Goal: Information Seeking & Learning: Learn about a topic

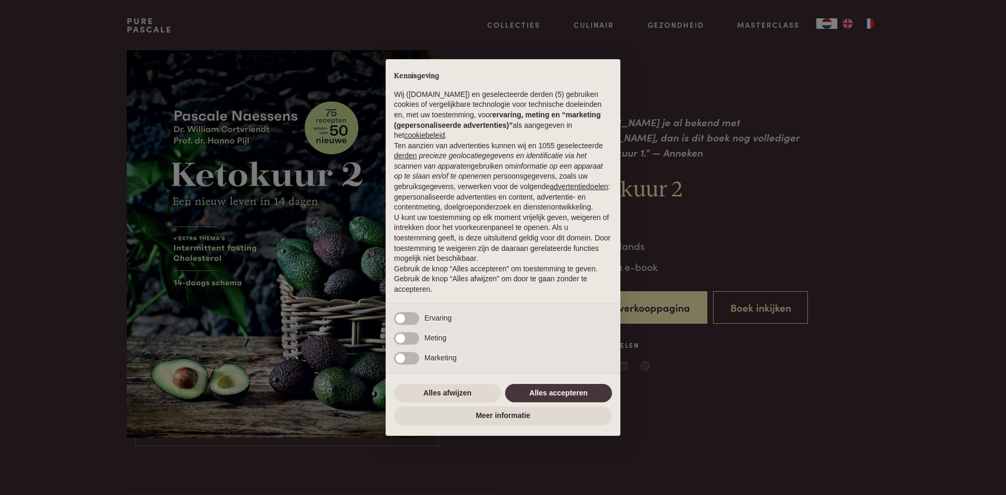
click at [471, 379] on div "× Kennisgeving Wij (purepascale.com) en geselecteerde derden (5) gebruiken cook…" at bounding box center [503, 247] width 235 height 377
click at [470, 388] on button "Alles afwijzen" at bounding box center [447, 393] width 107 height 19
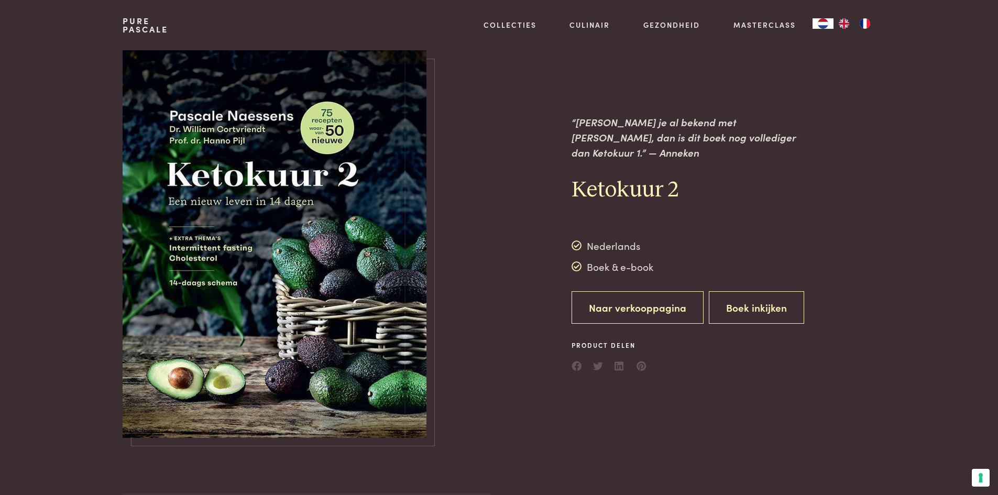
click at [619, 306] on link "Naar verkooppagina" at bounding box center [638, 307] width 132 height 33
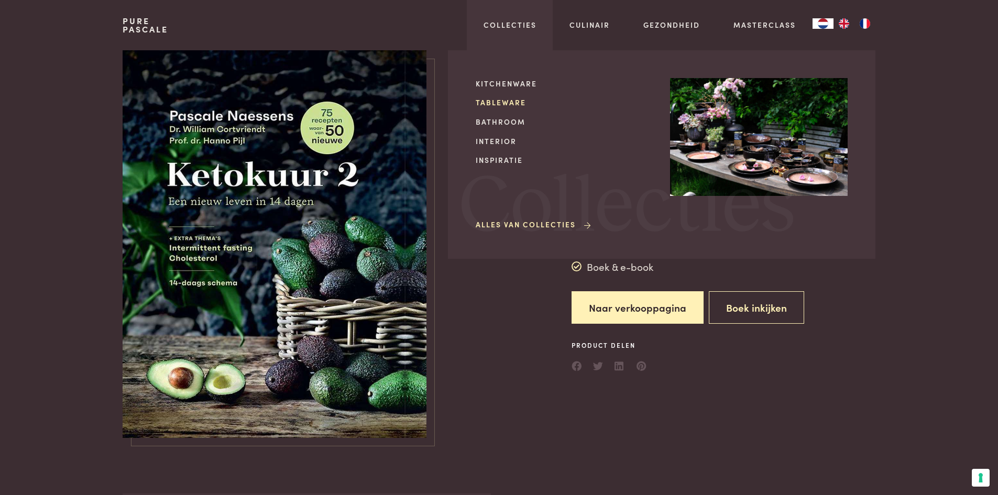
click at [499, 107] on link "Tableware" at bounding box center [565, 102] width 178 height 11
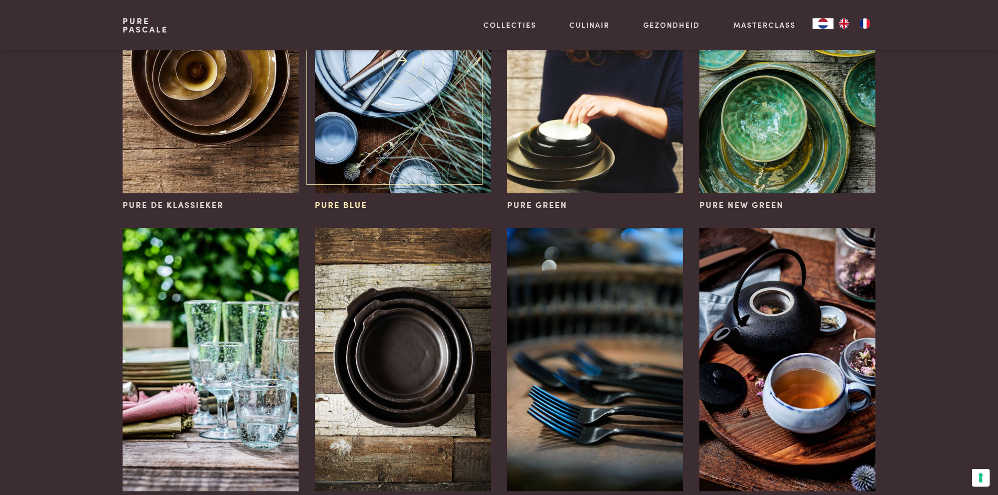
scroll to position [367, 0]
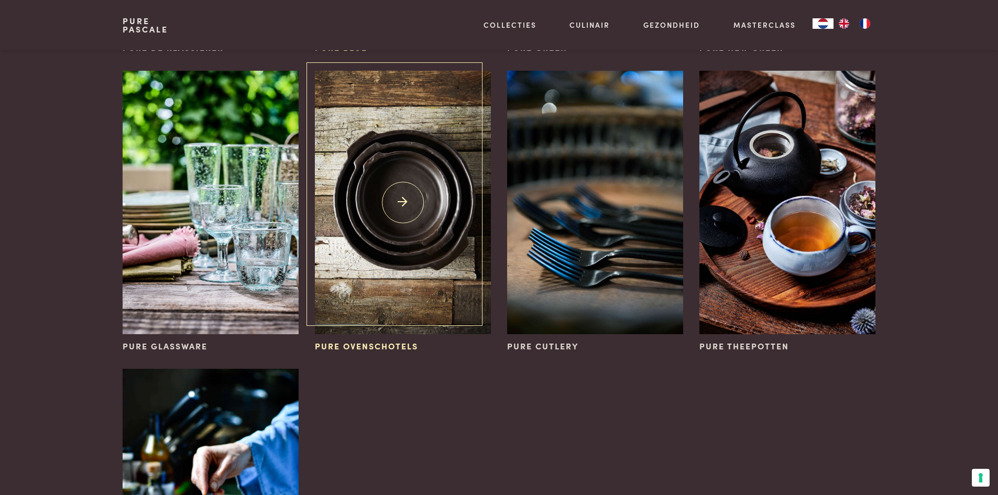
click at [368, 183] on img at bounding box center [403, 203] width 176 height 264
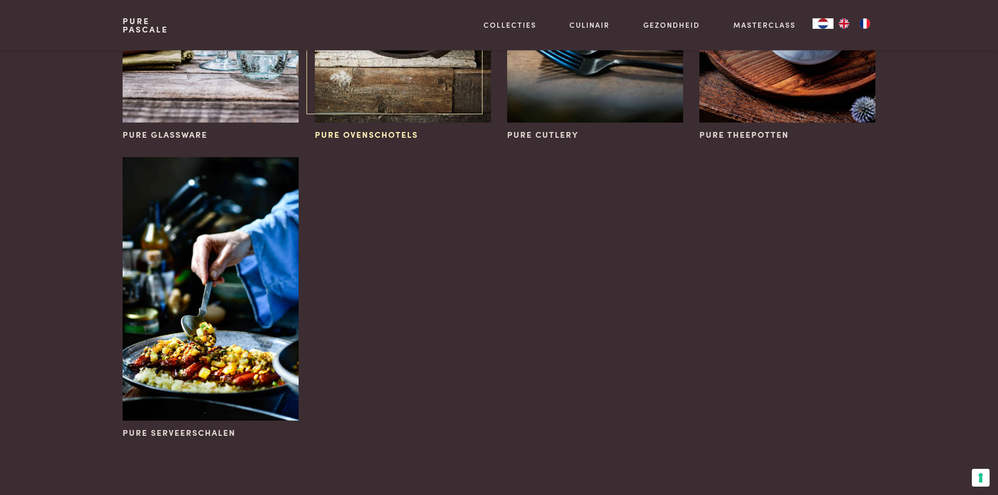
scroll to position [629, 0]
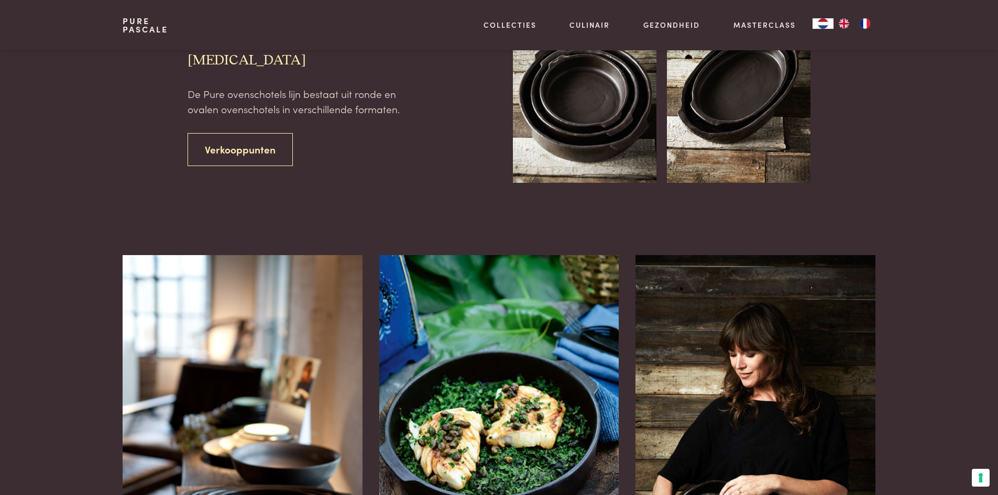
scroll to position [267, 0]
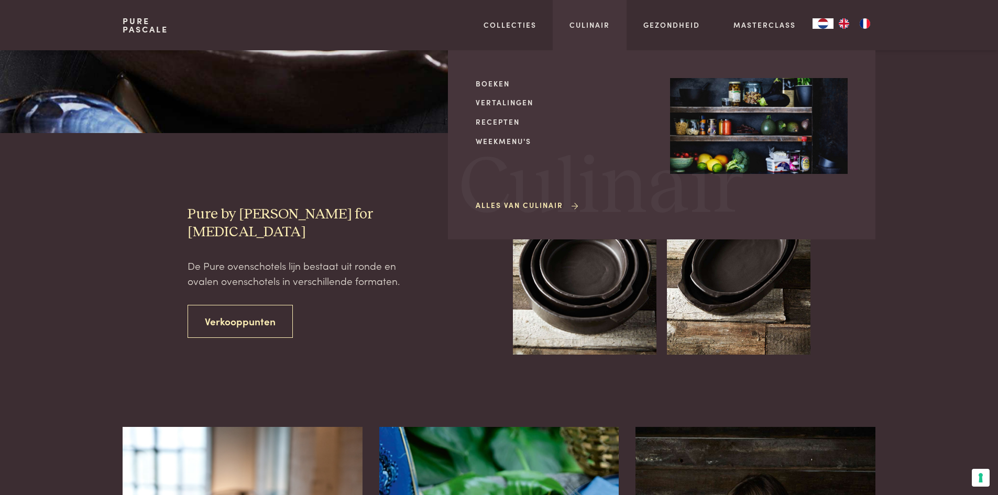
click at [495, 128] on div "Boeken Vertalingen Recepten Weekmenu's Alles van Culinair" at bounding box center [565, 145] width 178 height 134
click at [496, 123] on link "Recepten" at bounding box center [565, 121] width 178 height 11
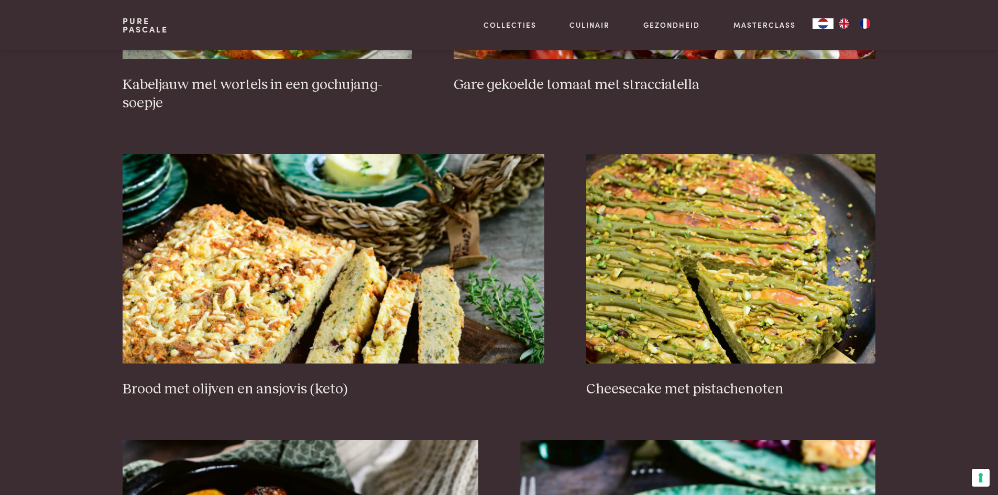
scroll to position [943, 0]
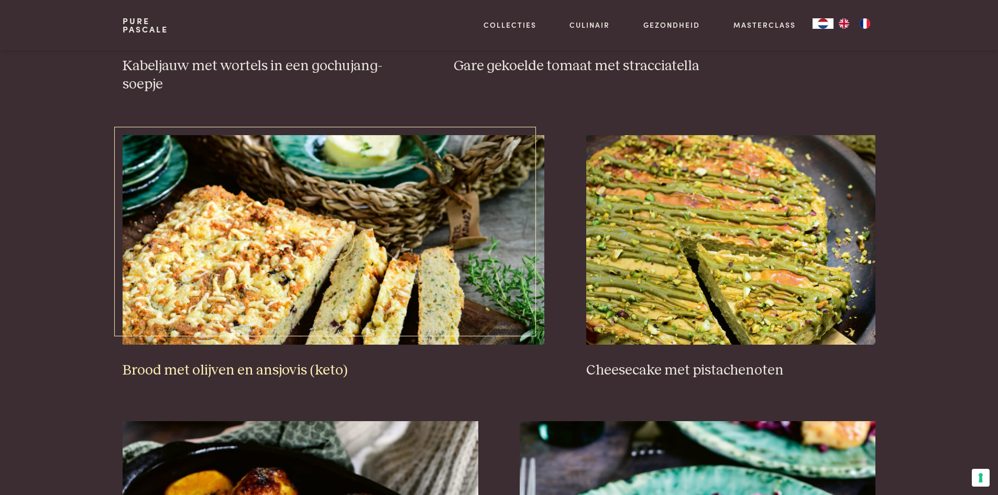
click at [260, 359] on link "Brood met olijven en ansjovis (keto)" at bounding box center [334, 257] width 422 height 244
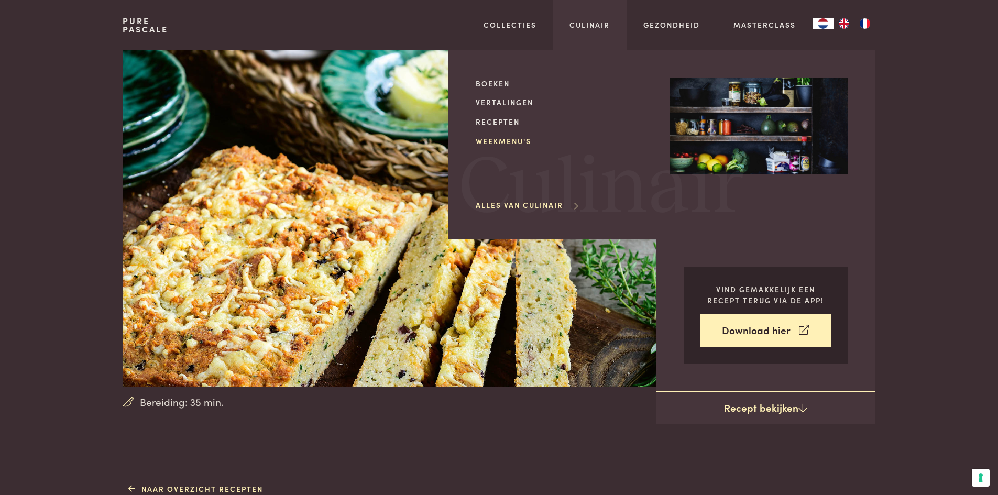
click at [491, 139] on link "Weekmenu's" at bounding box center [565, 141] width 178 height 11
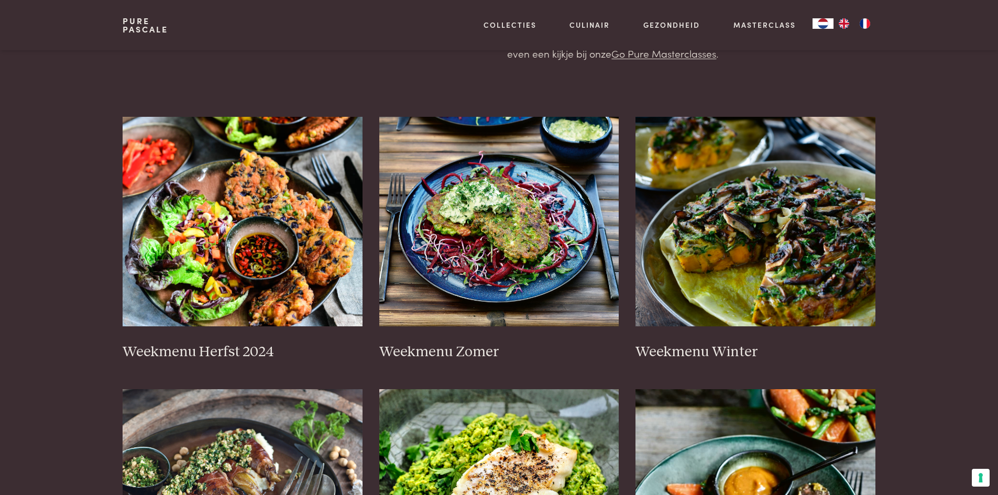
scroll to position [157, 0]
click at [256, 239] on img at bounding box center [243, 222] width 240 height 210
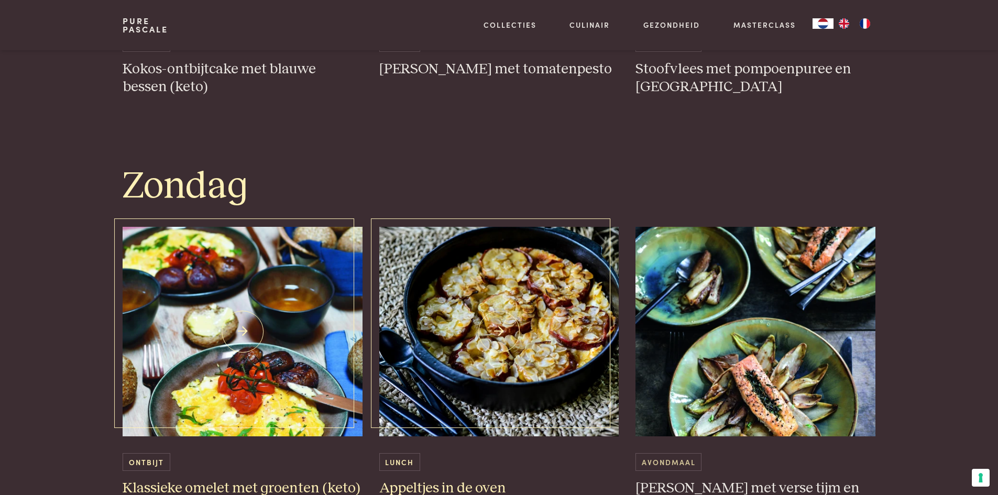
scroll to position [2934, 0]
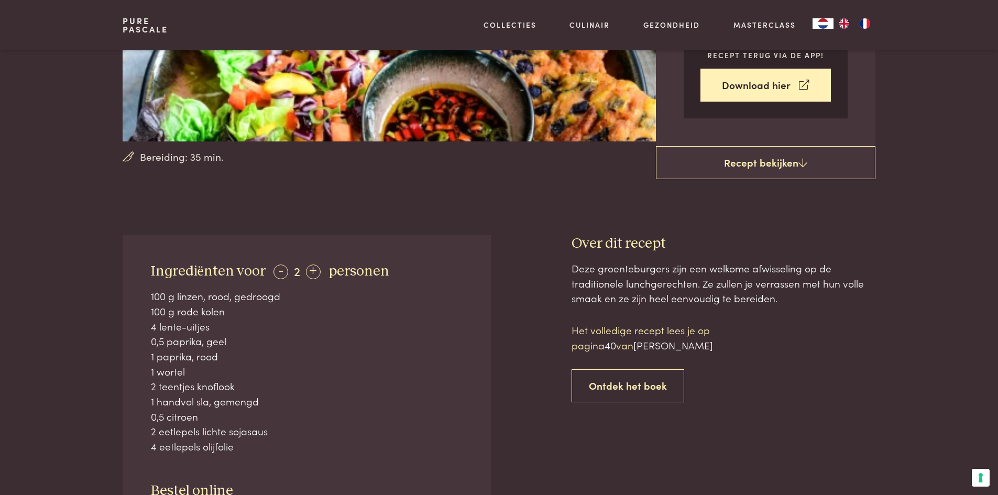
scroll to position [310, 0]
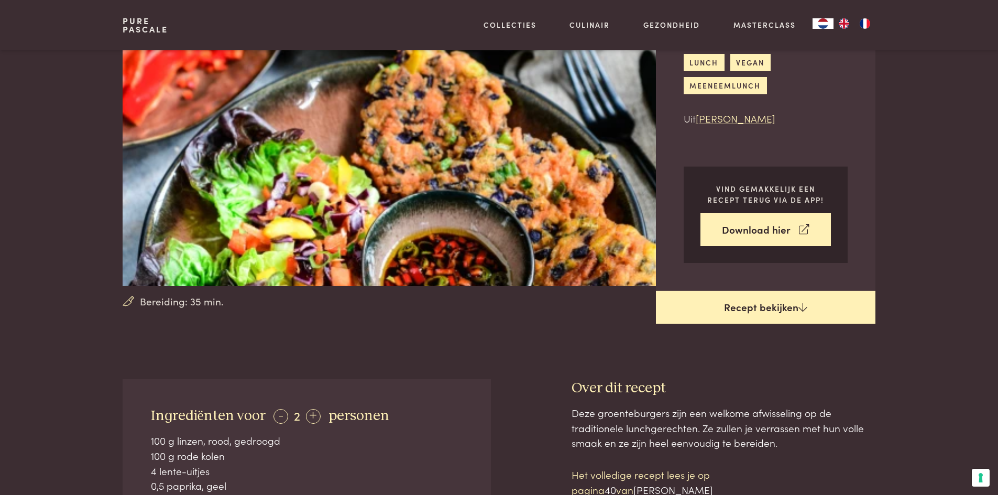
click at [737, 302] on link "Recept bekijken" at bounding box center [766, 308] width 220 height 34
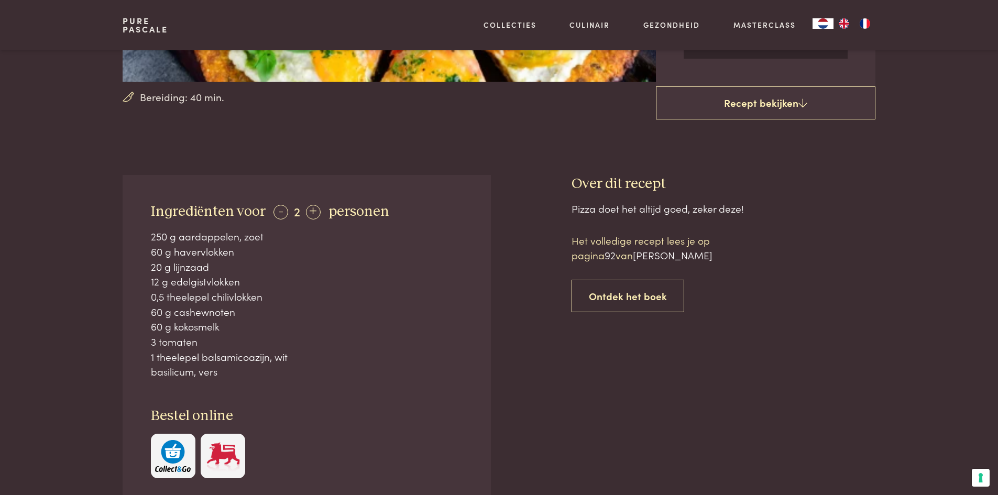
scroll to position [314, 0]
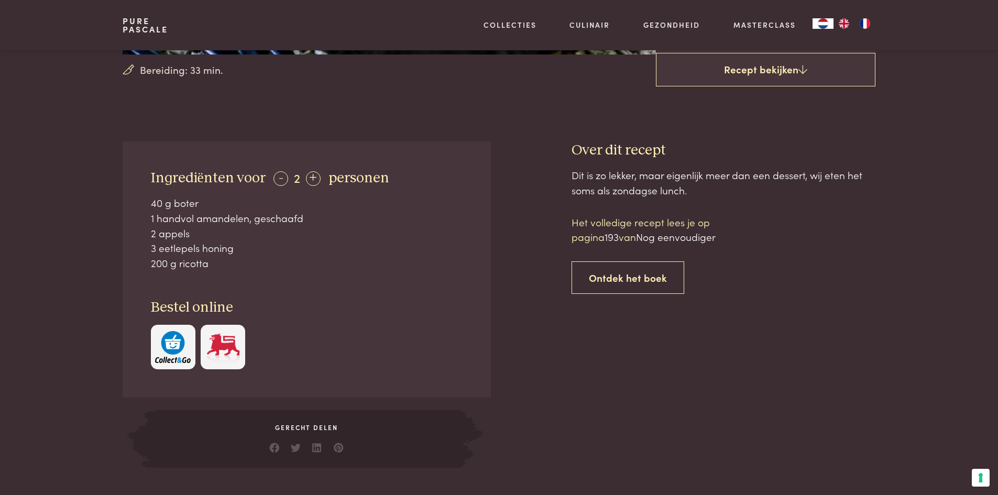
scroll to position [314, 0]
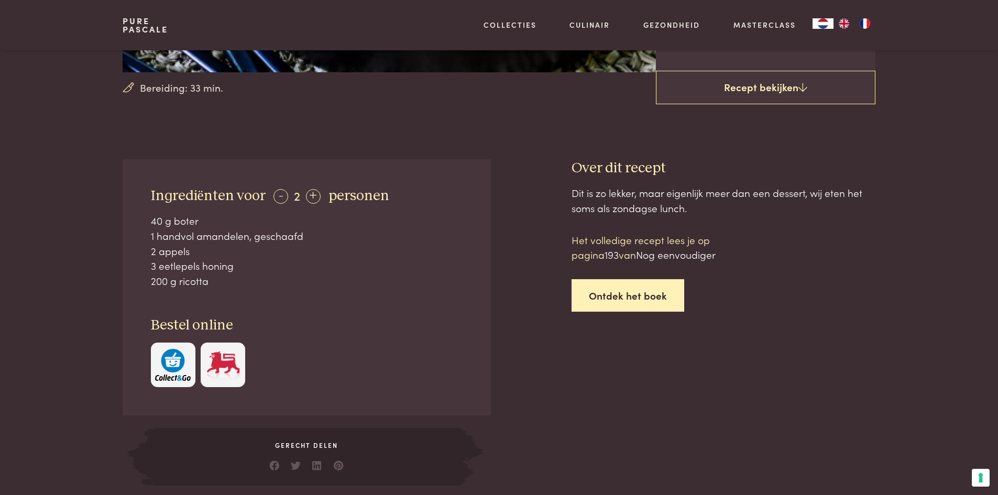
click at [630, 300] on link "Ontdek het boek" at bounding box center [628, 295] width 113 height 33
